Goal: Task Accomplishment & Management: Complete application form

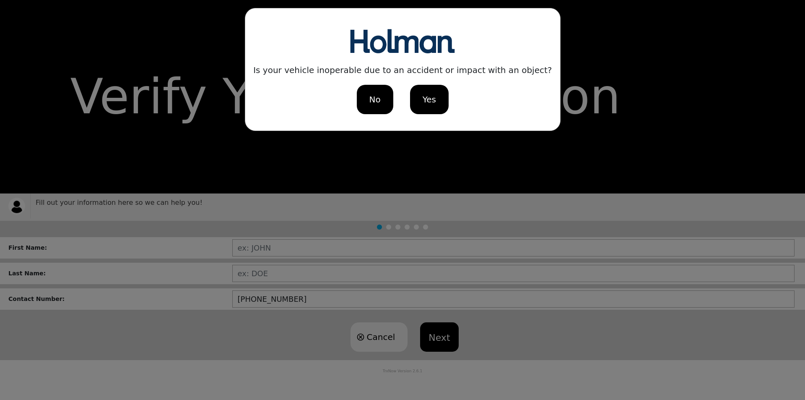
click at [380, 103] on span "No" at bounding box center [374, 99] width 11 height 13
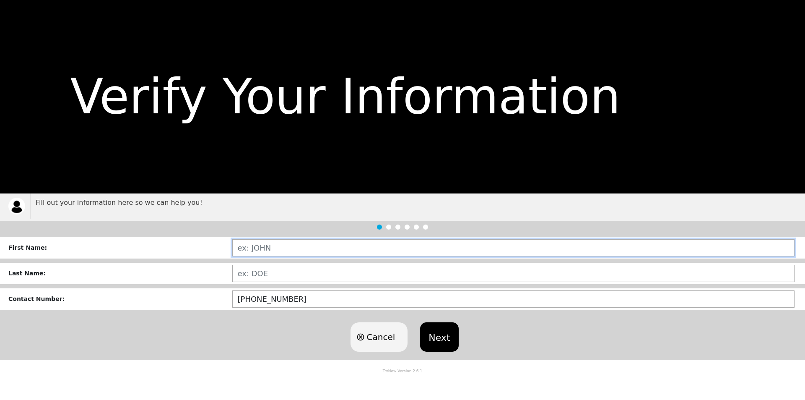
click at [263, 247] on input "text" at bounding box center [513, 247] width 563 height 17
type input "[PERSON_NAME]"
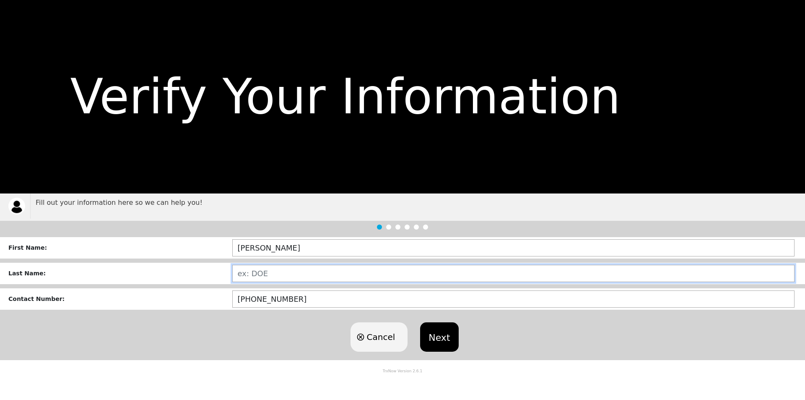
click at [253, 274] on input "text" at bounding box center [513, 273] width 563 height 17
type input "[PERSON_NAME]"
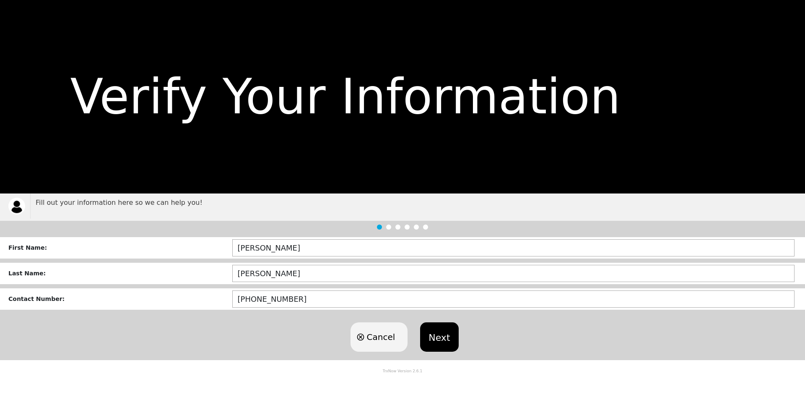
click at [445, 330] on button "Next" at bounding box center [439, 336] width 38 height 29
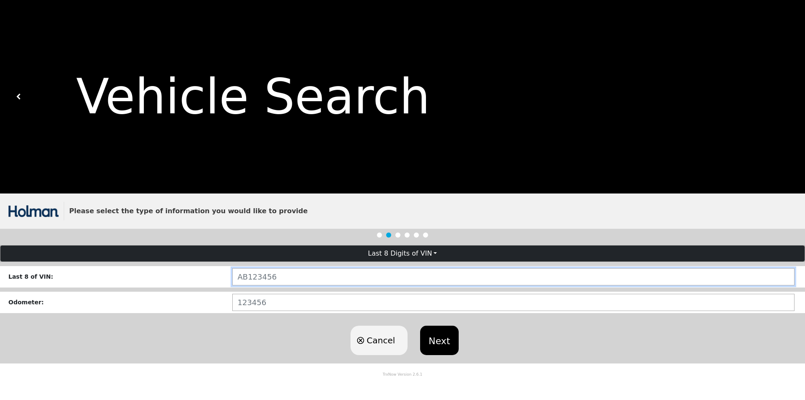
click at [282, 275] on input "text" at bounding box center [513, 276] width 563 height 17
type input "LGA41937"
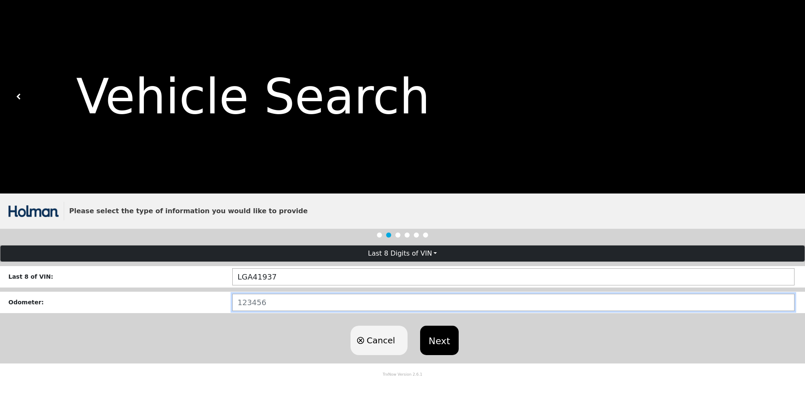
click at [238, 300] on input "number" at bounding box center [513, 302] width 563 height 17
type input "45000"
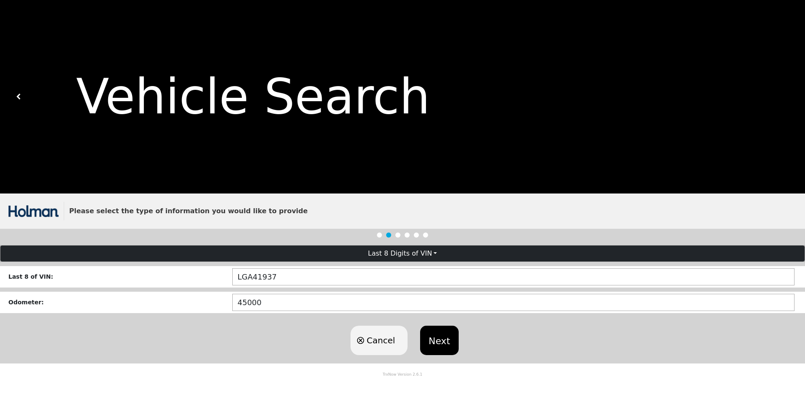
click at [439, 344] on button "Next" at bounding box center [439, 340] width 38 height 29
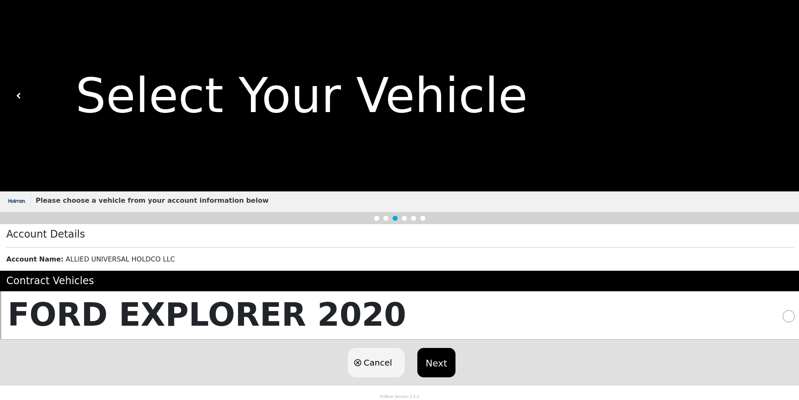
scroll to position [2, 0]
click at [438, 363] on button "Next" at bounding box center [436, 362] width 38 height 29
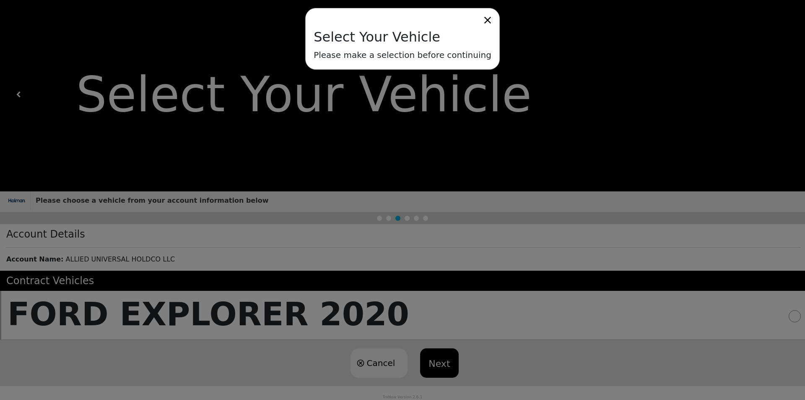
click at [166, 304] on div "Select Your Vehicle Please make a selection before continuing" at bounding box center [402, 200] width 805 height 400
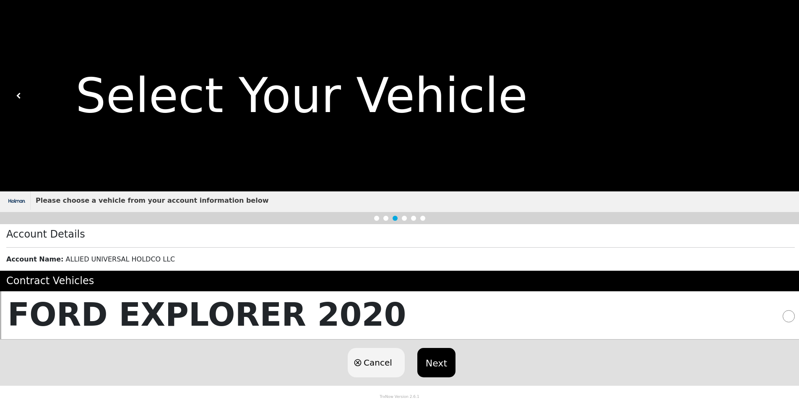
click at [166, 304] on h5 "FORD EXPLORER 2020" at bounding box center [207, 314] width 399 height 38
click at [436, 356] on button "Next" at bounding box center [436, 362] width 38 height 29
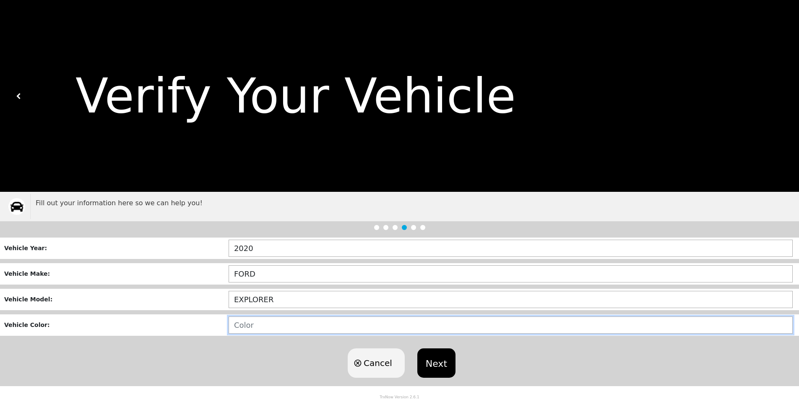
click at [233, 327] on input "text" at bounding box center [511, 324] width 564 height 17
type input "WHITE"
click at [434, 366] on button "Next" at bounding box center [436, 362] width 38 height 29
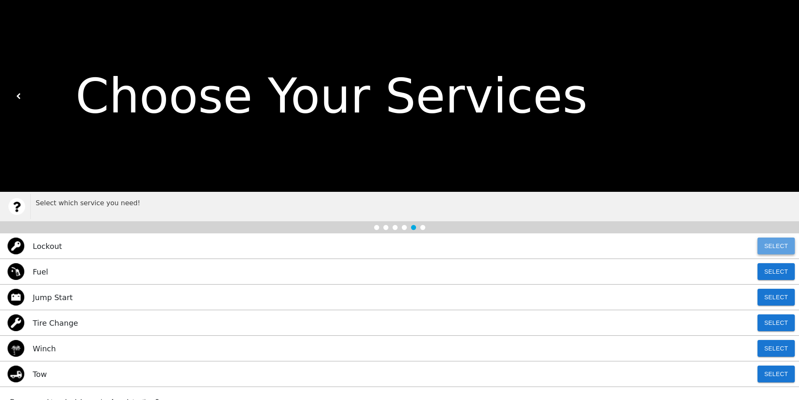
click at [774, 247] on button "Select" at bounding box center [776, 245] width 37 height 17
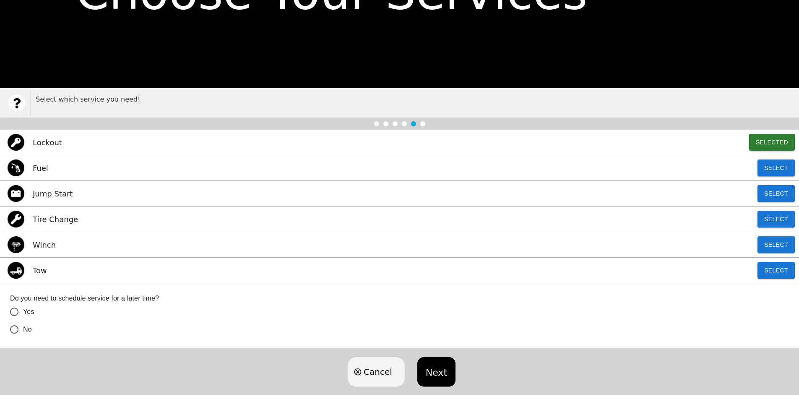
scroll to position [114, 0]
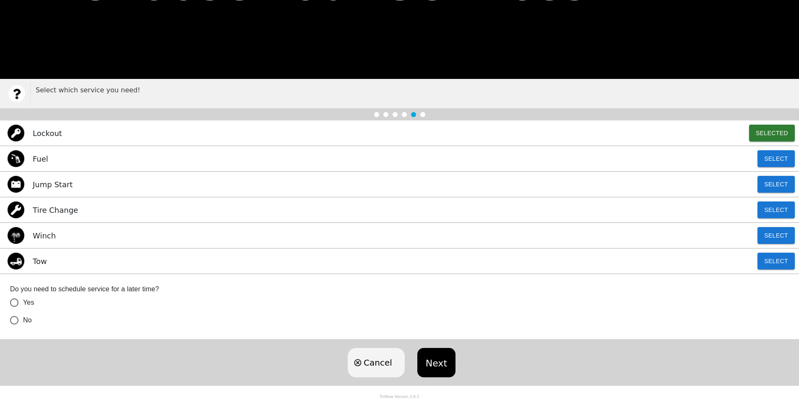
click at [438, 371] on button "Next" at bounding box center [436, 362] width 38 height 29
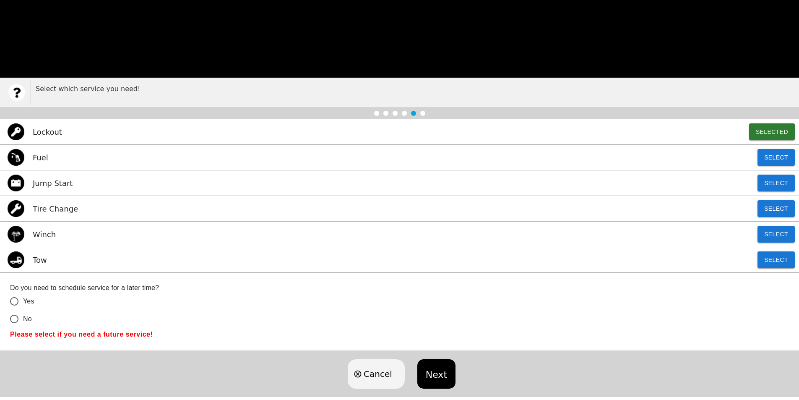
click at [12, 320] on input "No" at bounding box center [14, 319] width 18 height 18
radio input "true"
click at [433, 373] on button "Next" at bounding box center [436, 373] width 38 height 29
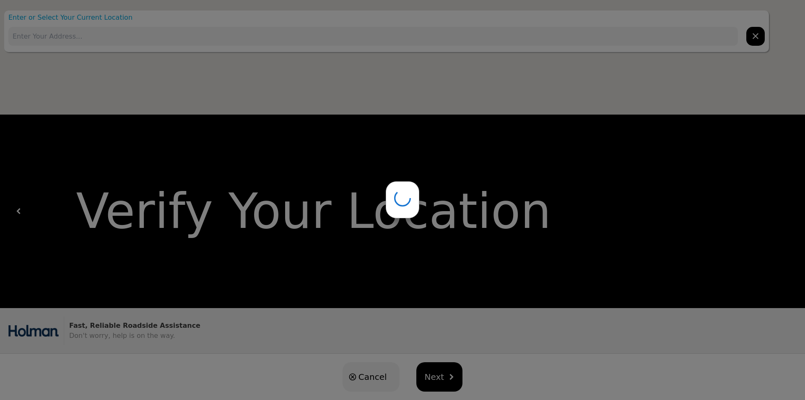
type input "[STREET_ADDRESS][US_STATE]"
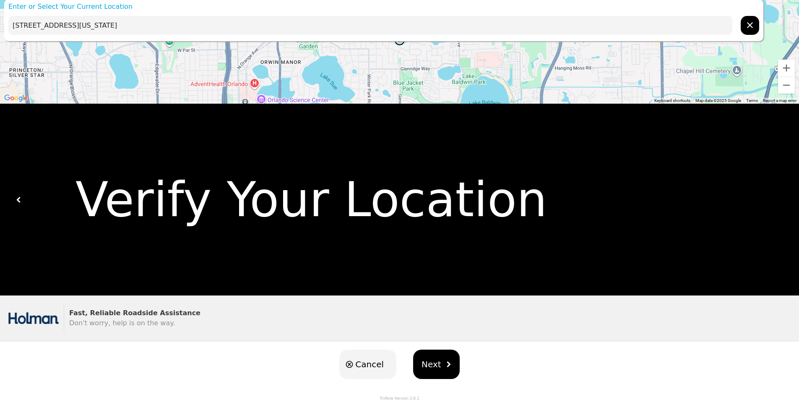
scroll to position [14, 0]
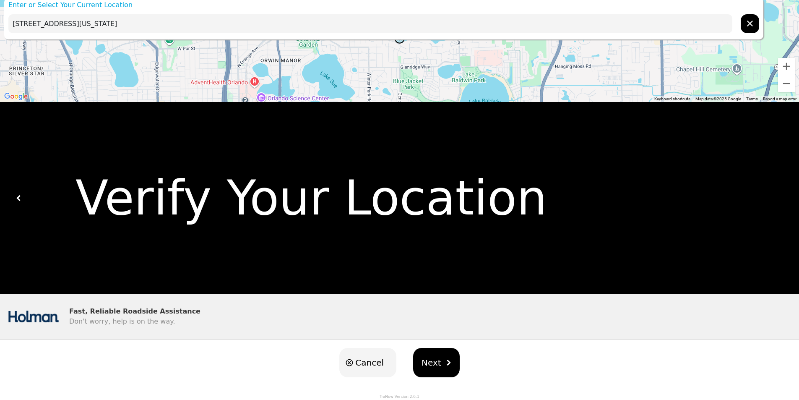
click at [422, 368] on span "Next" at bounding box center [432, 362] width 20 height 13
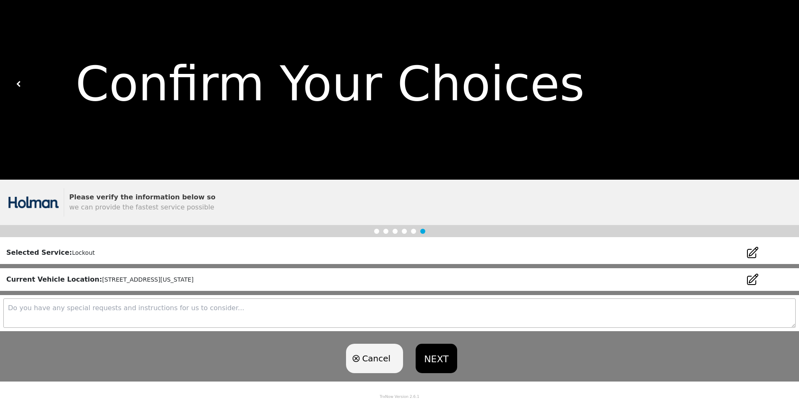
scroll to position [13, 0]
click at [753, 281] on icon at bounding box center [753, 279] width 10 height 10
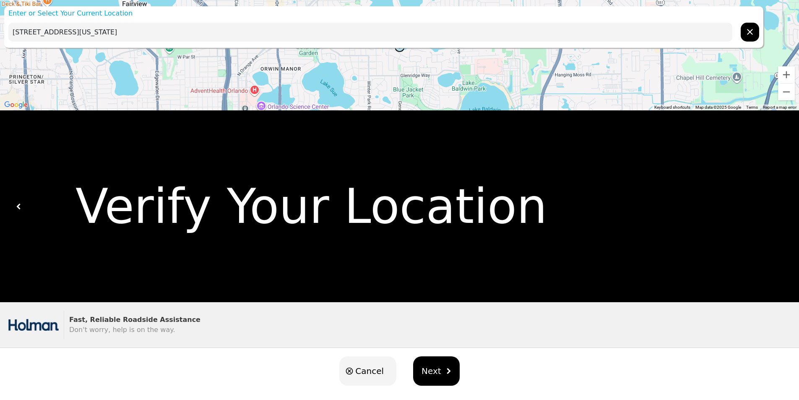
scroll to position [0, 0]
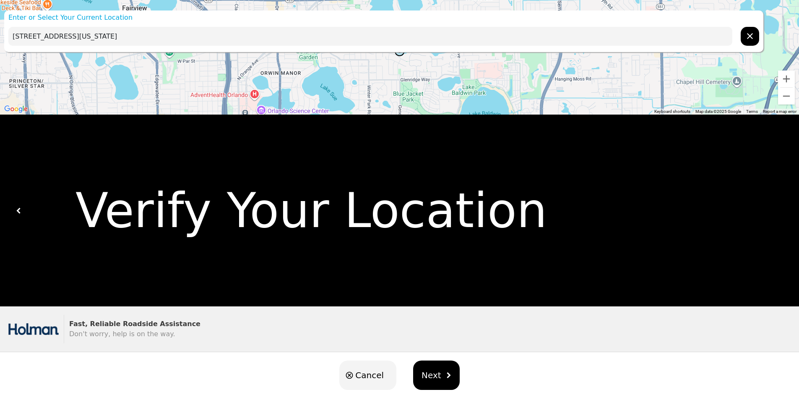
click at [747, 39] on icon "hidden" at bounding box center [750, 36] width 10 height 10
click at [26, 37] on input "text" at bounding box center [370, 36] width 724 height 19
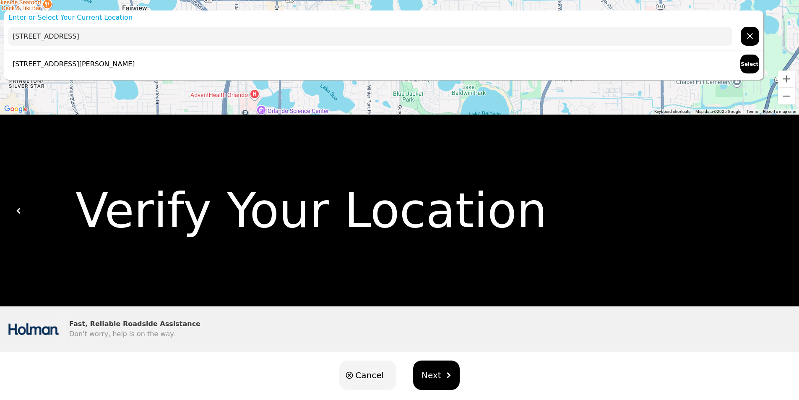
click at [74, 65] on p "[STREET_ADDRESS][PERSON_NAME]" at bounding box center [71, 64] width 127 height 10
type input "[STREET_ADDRESS][PERSON_NAME]"
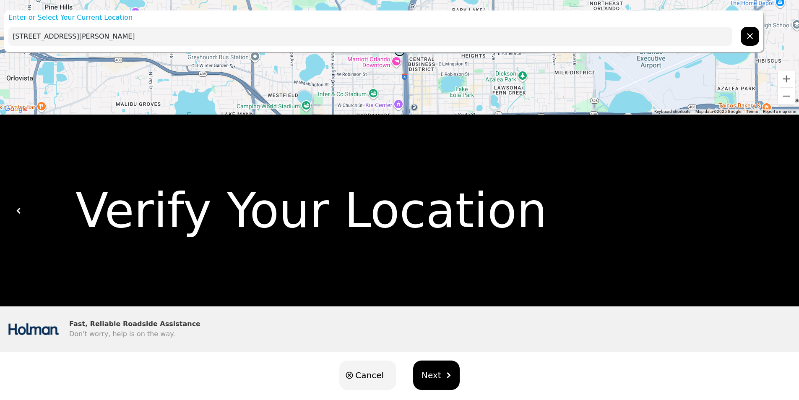
click at [435, 379] on span "Next" at bounding box center [432, 375] width 20 height 13
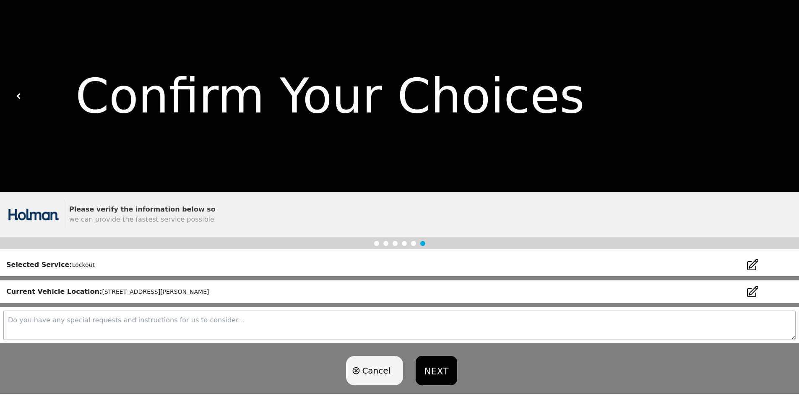
click at [21, 321] on textarea at bounding box center [399, 324] width 792 height 29
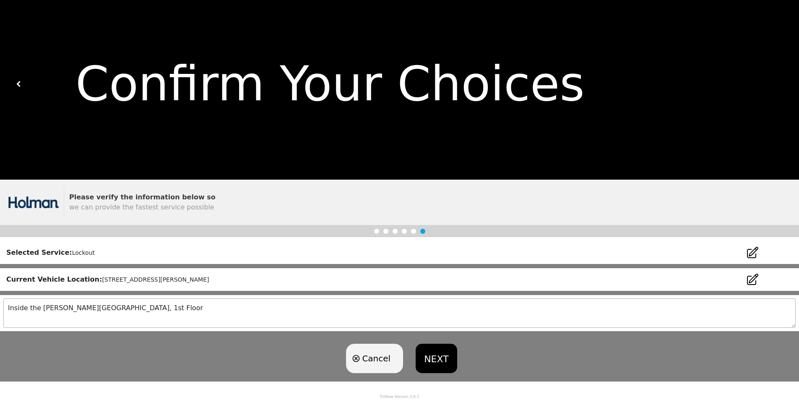
type textarea "Inside the [PERSON_NAME][GEOGRAPHIC_DATA], 1st Floor"
click at [444, 359] on button "NEXT" at bounding box center [436, 358] width 41 height 29
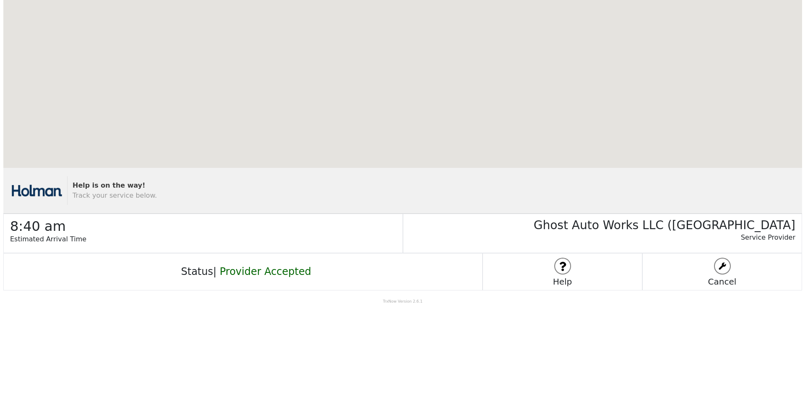
scroll to position [0, 0]
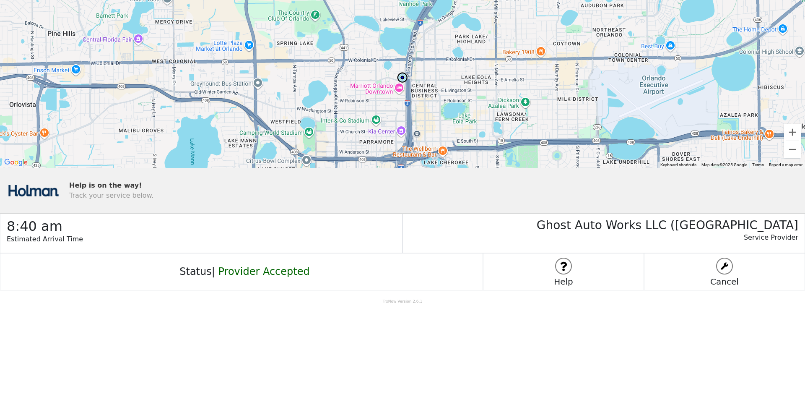
click at [403, 77] on img at bounding box center [402, 77] width 13 height 13
